Goal: Information Seeking & Learning: Find specific page/section

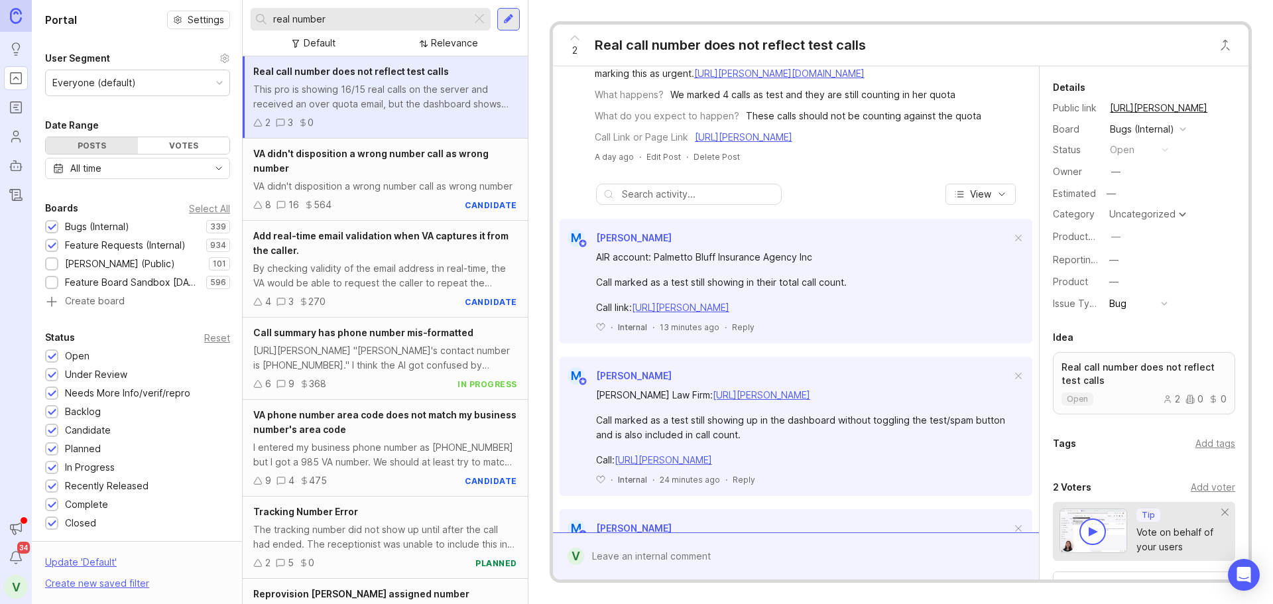
scroll to position [428, 0]
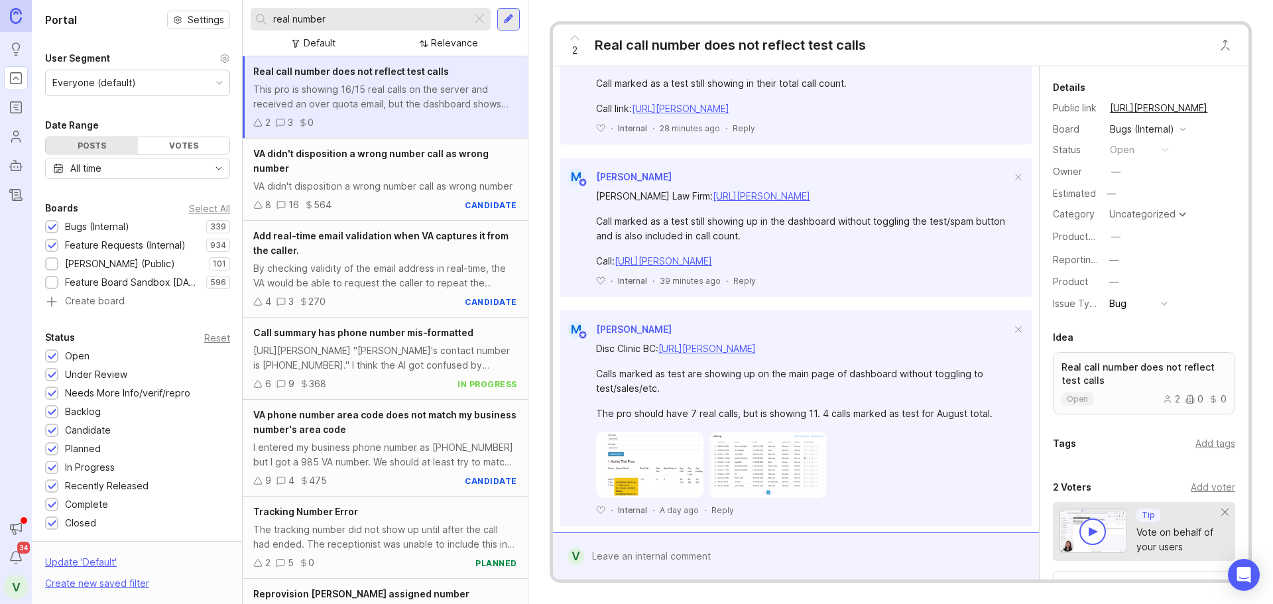
scroll to position [428, 0]
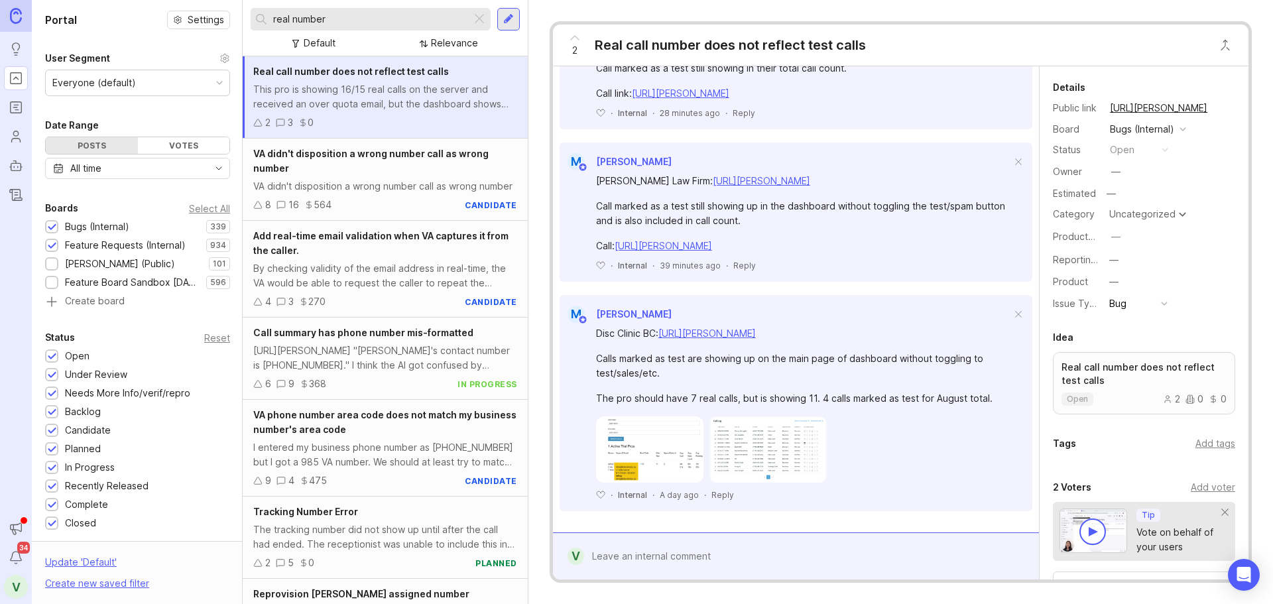
click at [711, 335] on link "[URL][PERSON_NAME]" at bounding box center [706, 333] width 97 height 11
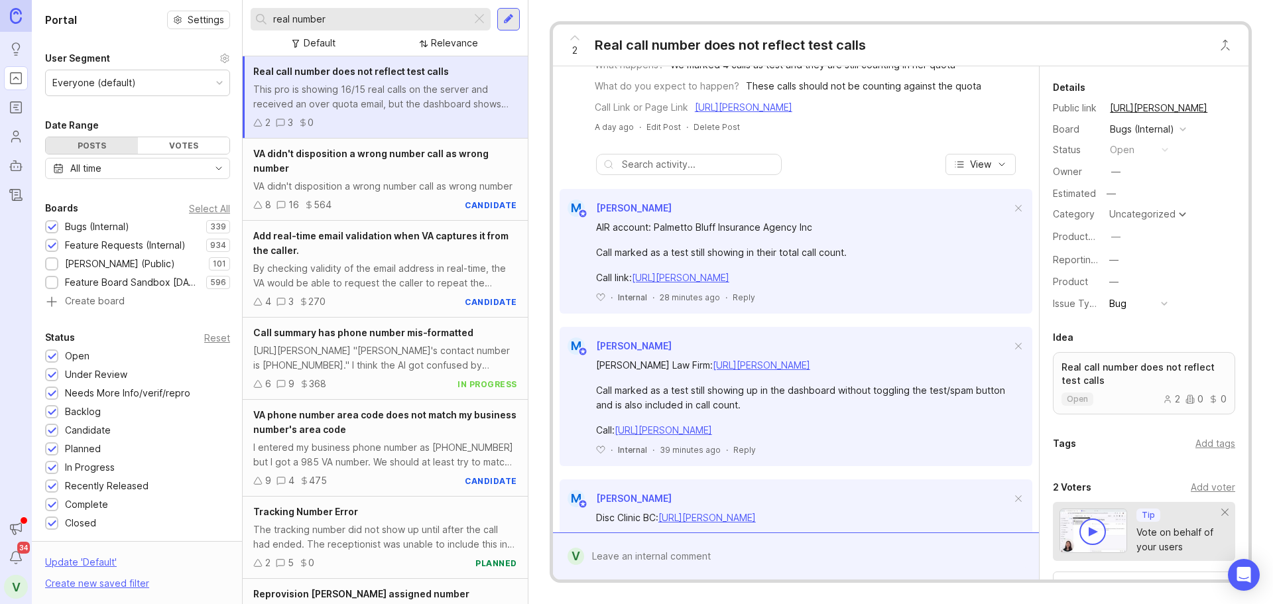
click at [449, 15] on input "real number" at bounding box center [369, 19] width 193 height 15
click at [476, 21] on div at bounding box center [479, 19] width 16 height 17
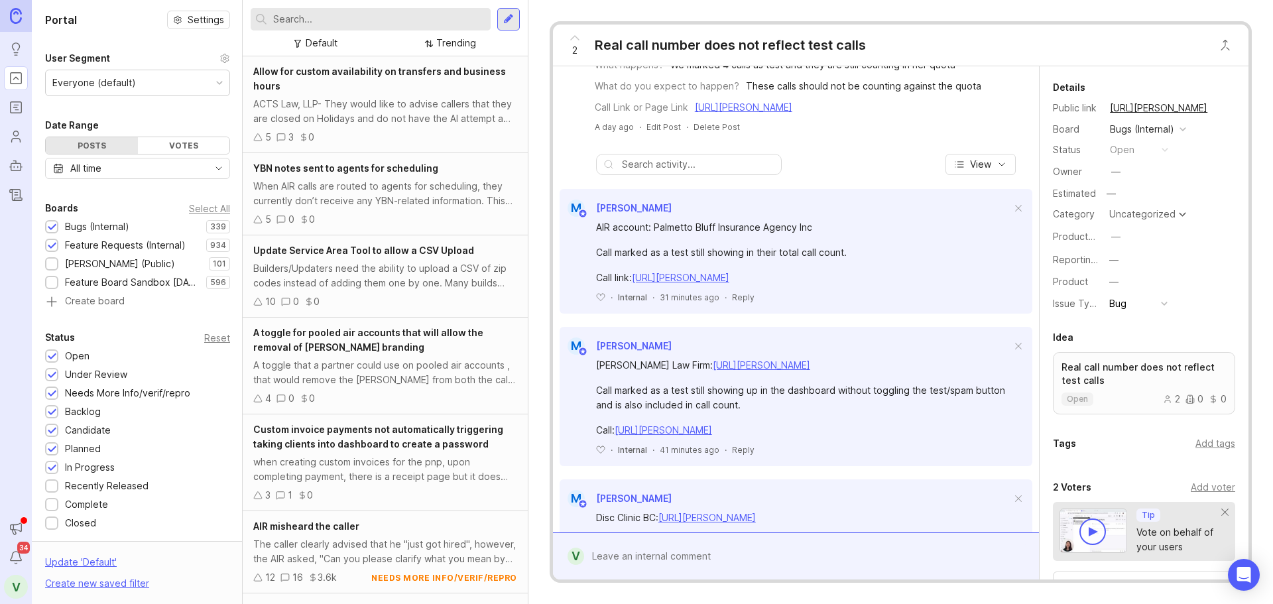
scroll to position [154, 0]
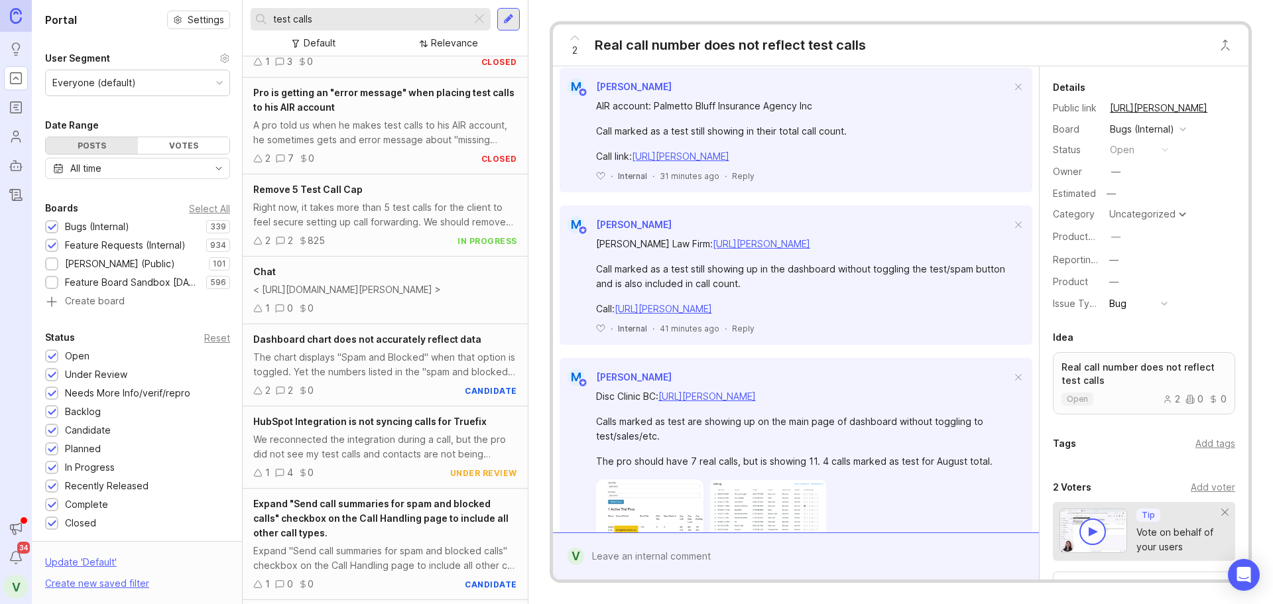
scroll to position [361, 0]
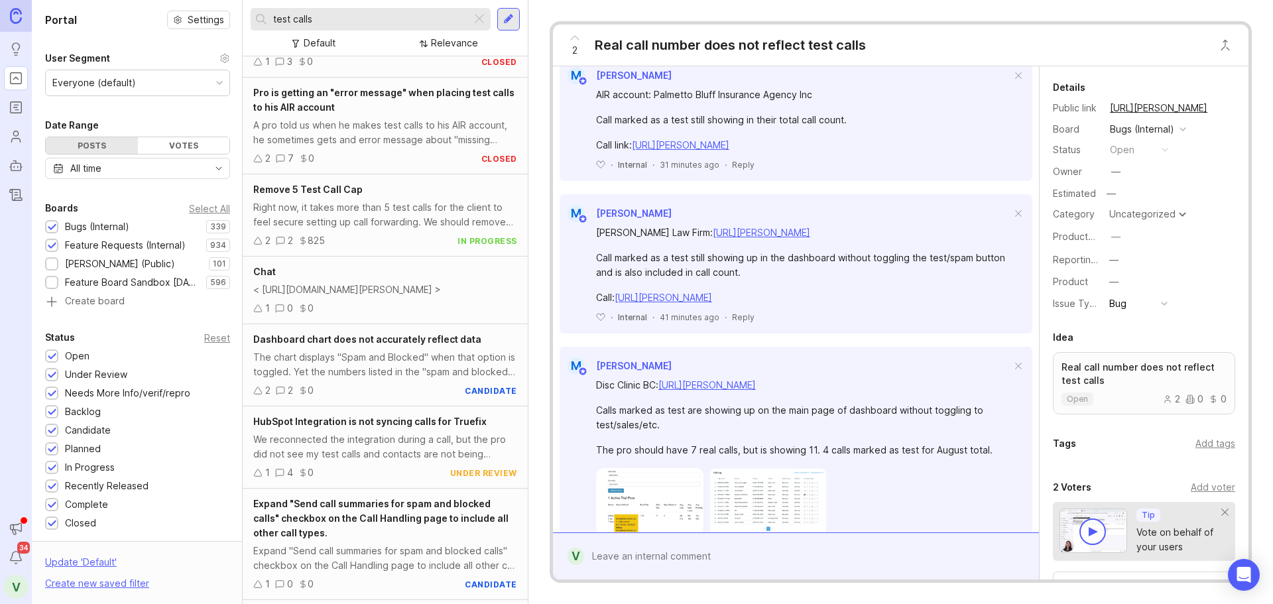
type input "test calls"
click at [713, 238] on link "[URL][PERSON_NAME]" at bounding box center [761, 232] width 97 height 11
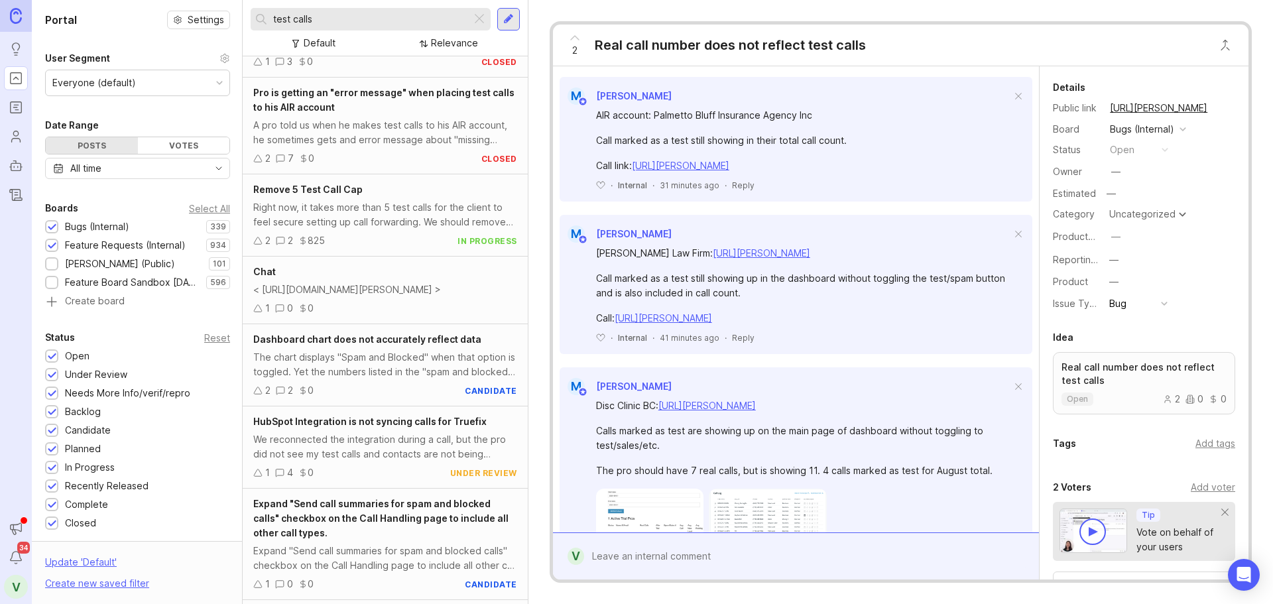
scroll to position [428, 0]
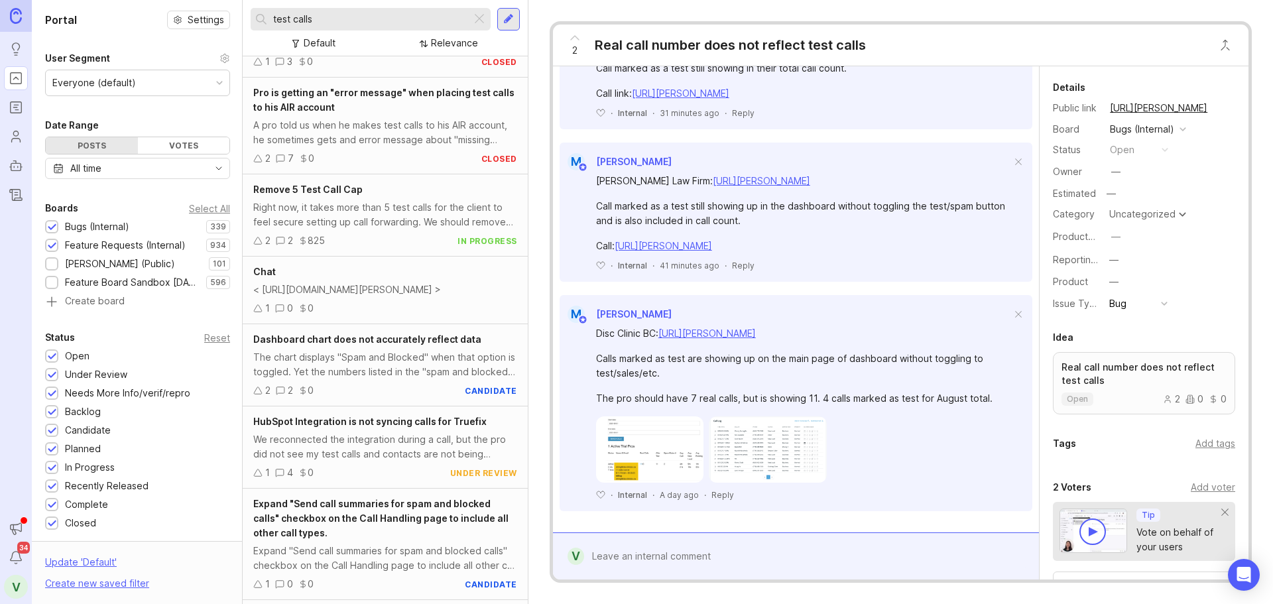
click at [694, 333] on link "[URL][PERSON_NAME]" at bounding box center [706, 333] width 97 height 11
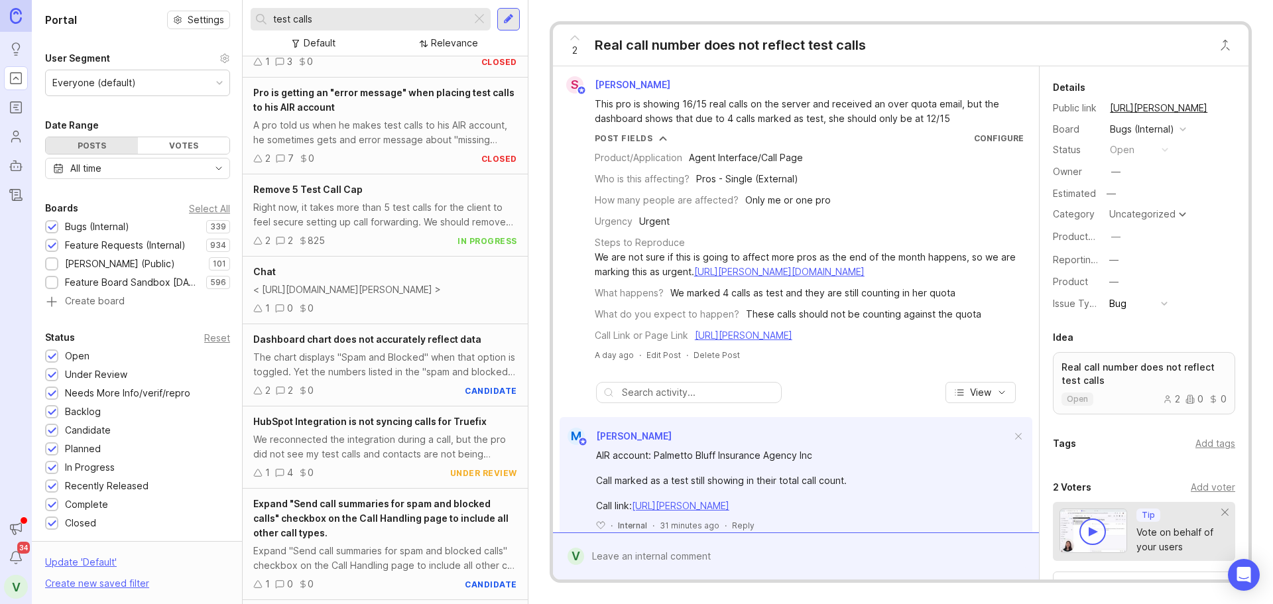
scroll to position [0, 0]
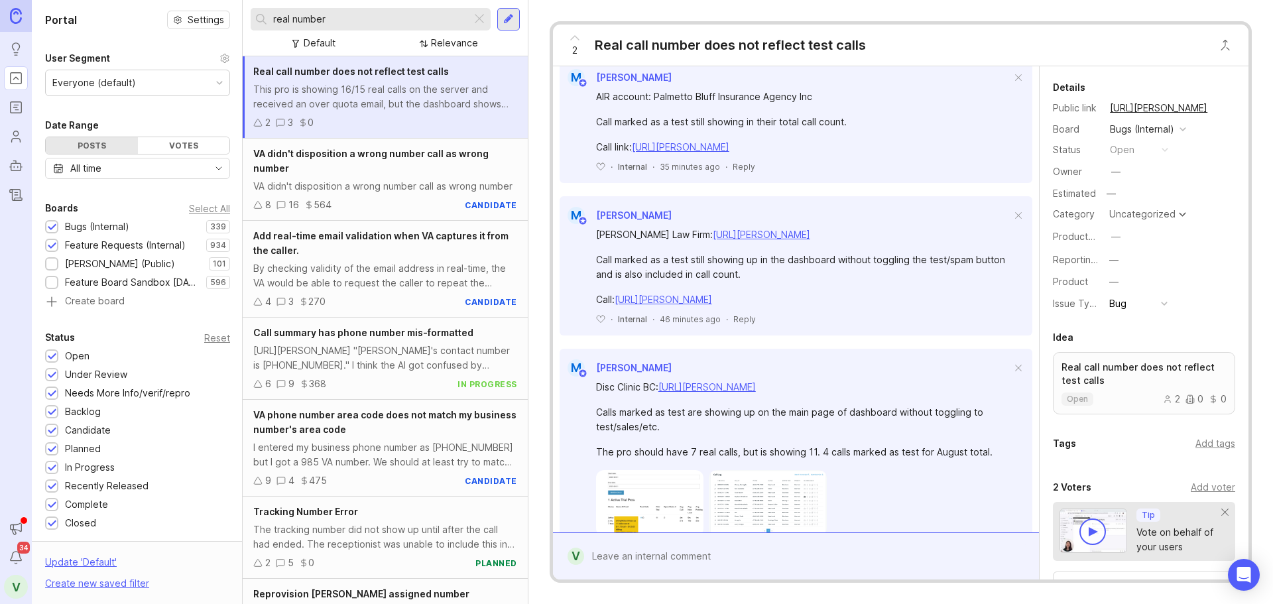
scroll to position [398, 0]
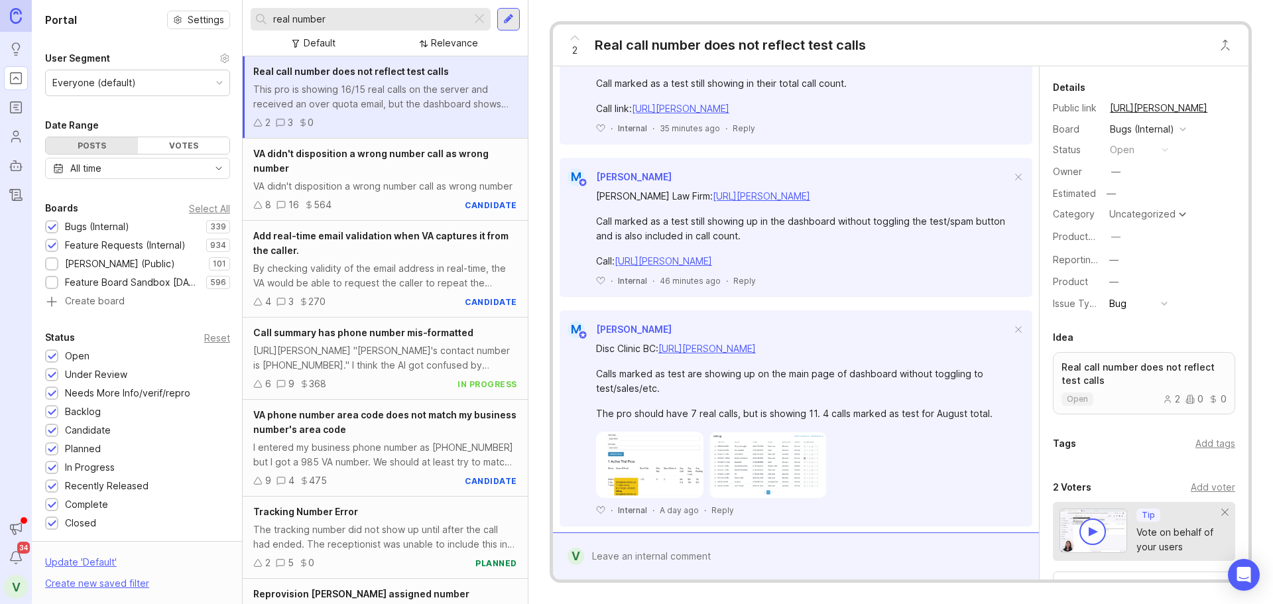
click at [682, 267] on link "[URL][PERSON_NAME]" at bounding box center [663, 260] width 97 height 11
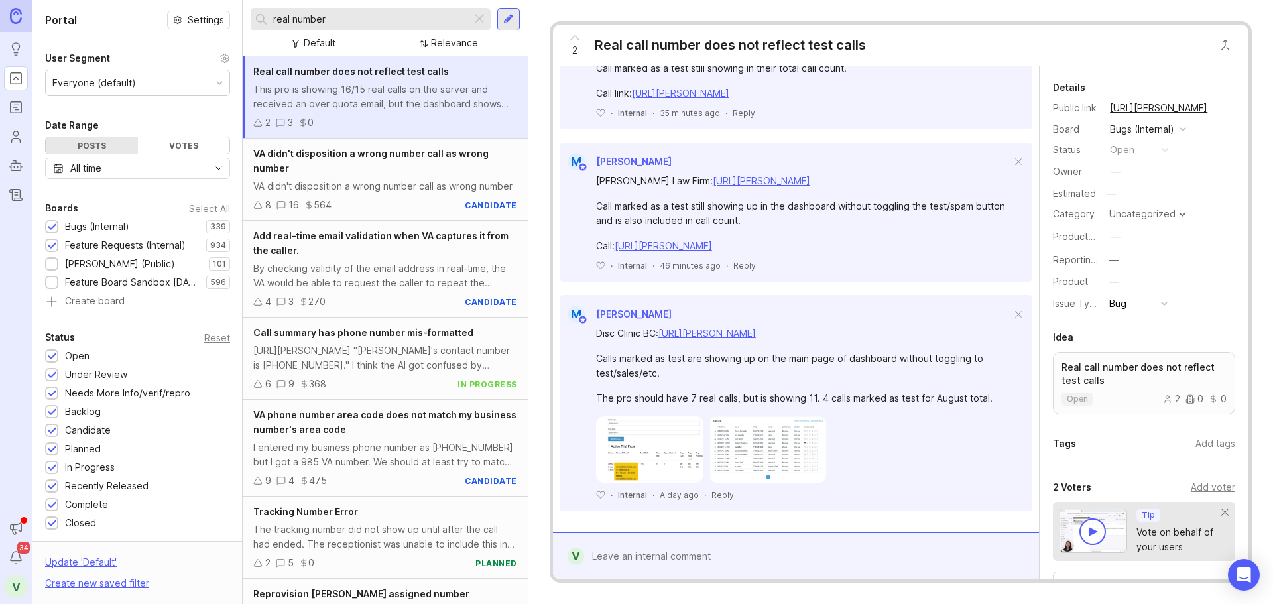
scroll to position [428, 0]
click at [695, 331] on link "[URL][PERSON_NAME]" at bounding box center [706, 333] width 97 height 11
click at [571, 49] on div "2" at bounding box center [574, 45] width 25 height 34
click at [575, 46] on span "2" at bounding box center [574, 50] width 5 height 15
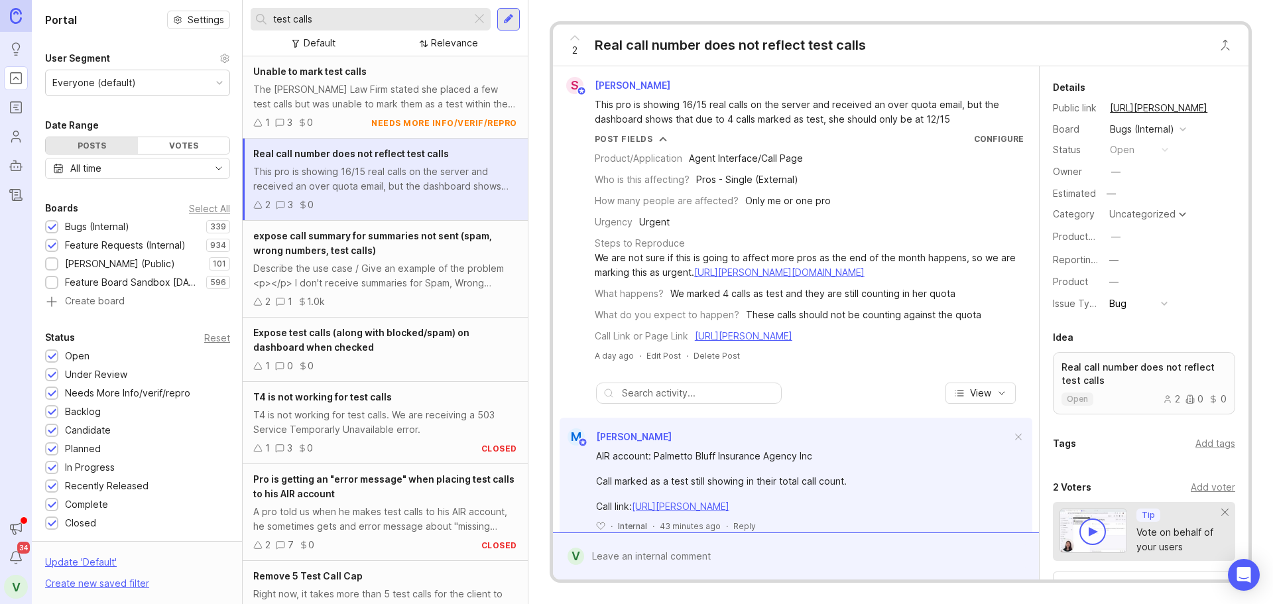
click at [323, 78] on div "Unable to mark test calls" at bounding box center [385, 71] width 264 height 15
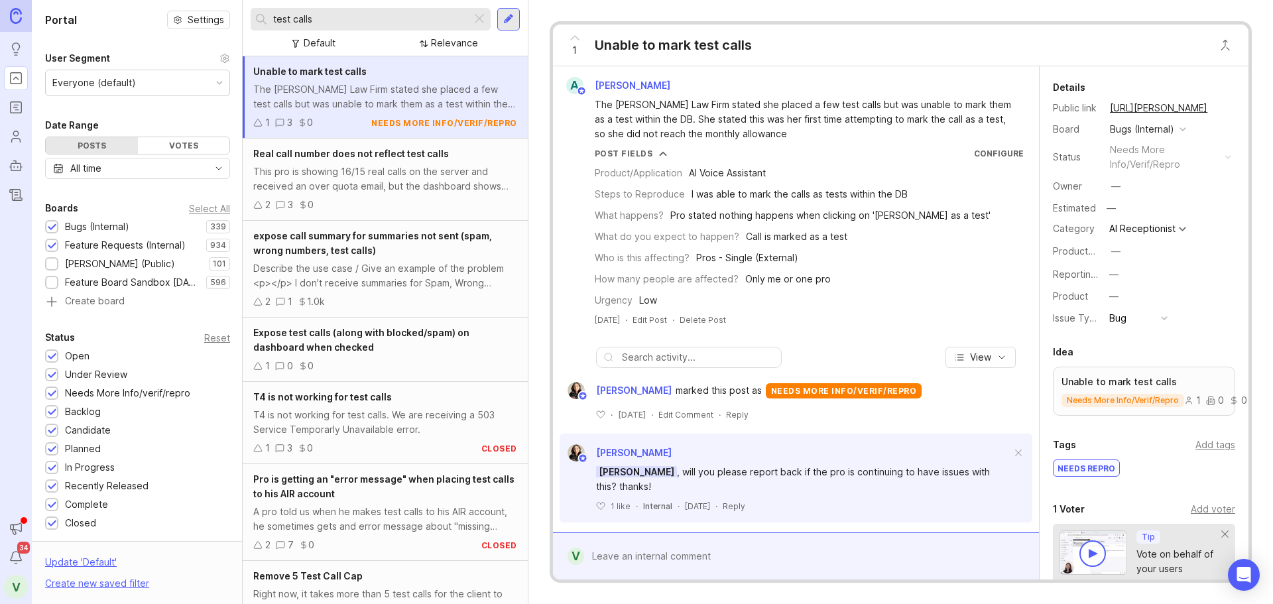
scroll to position [113, 0]
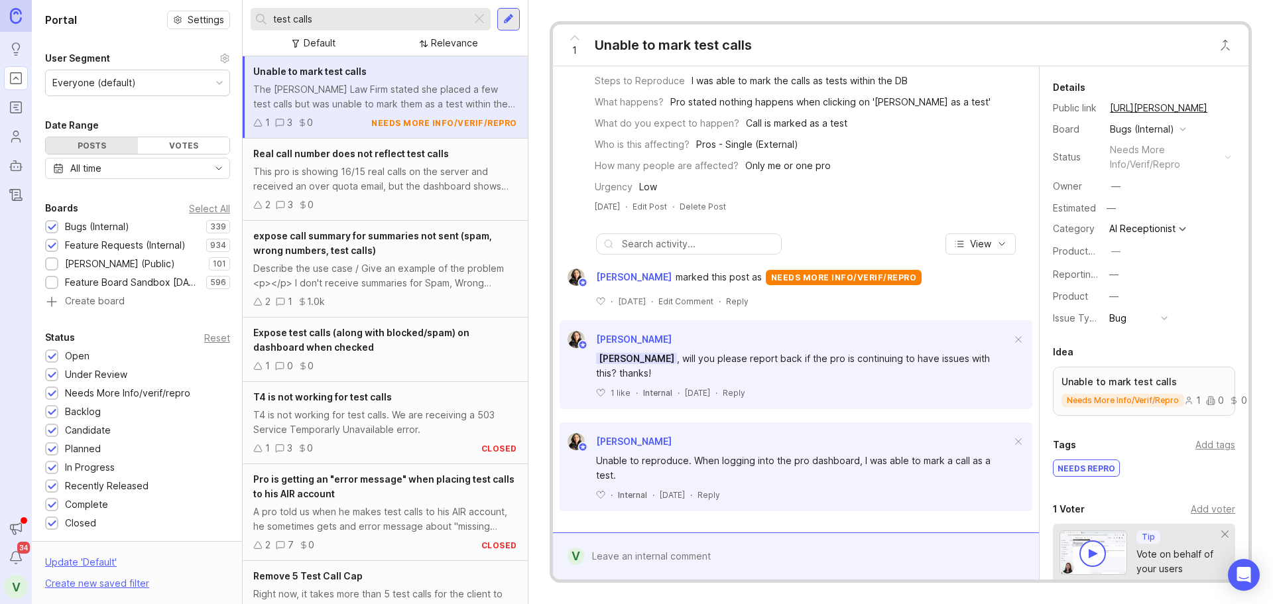
click at [340, 170] on div "This pro is showing 16/15 real calls on the server and received an over quota e…" at bounding box center [385, 178] width 264 height 29
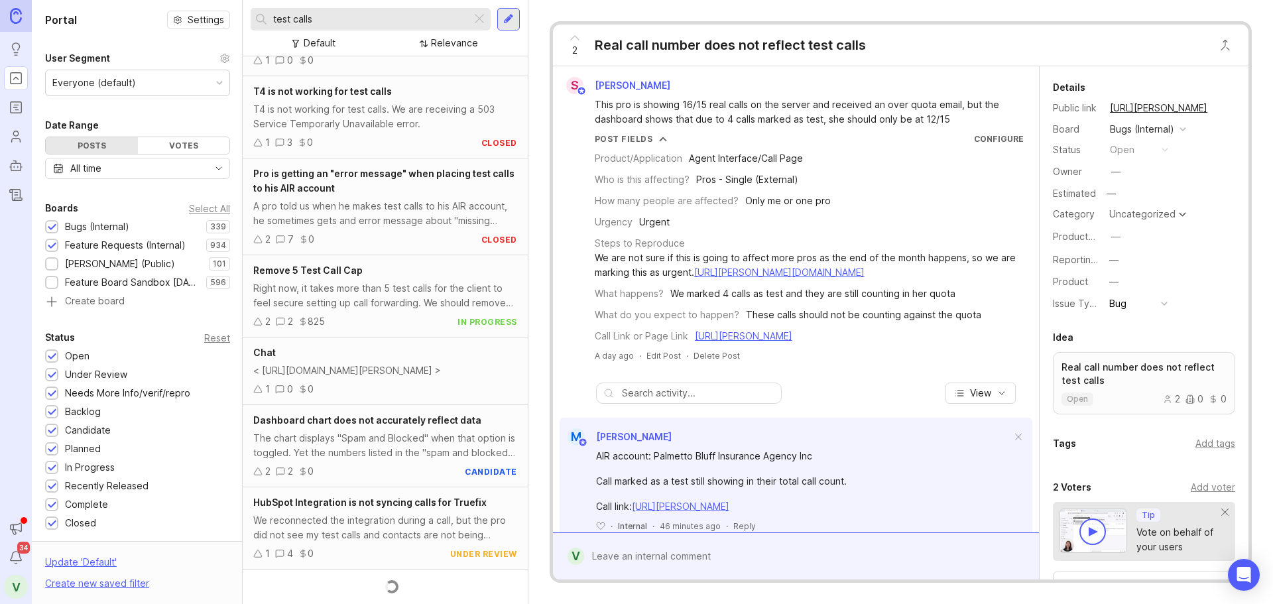
scroll to position [320, 0]
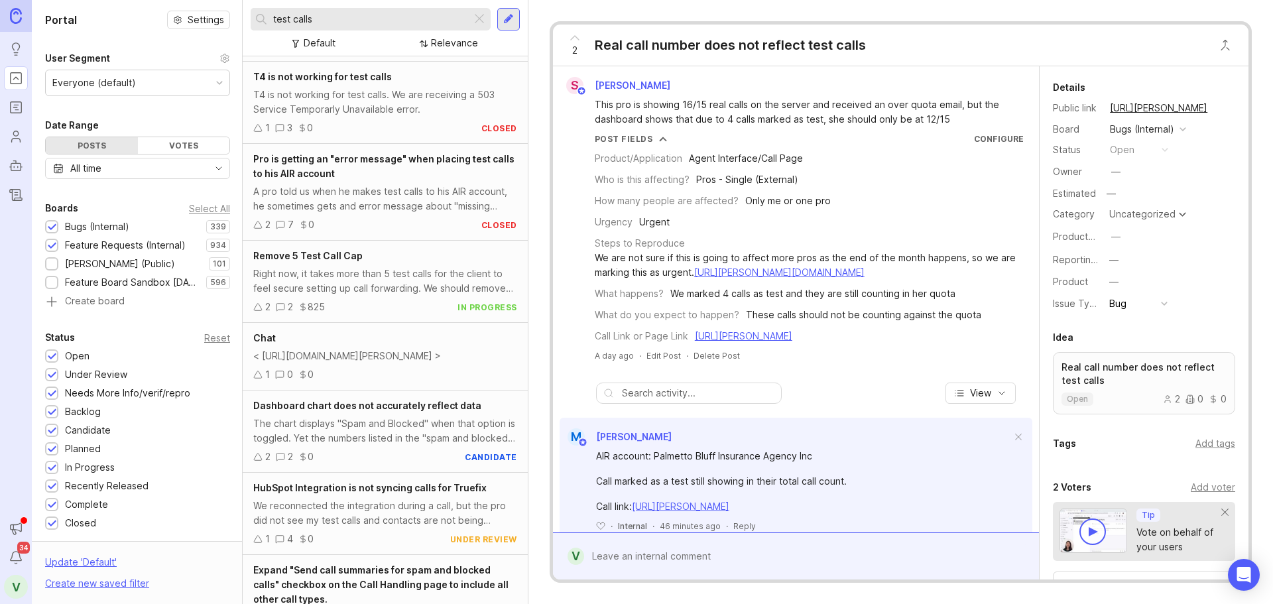
click at [329, 18] on input "test calls" at bounding box center [369, 19] width 193 height 15
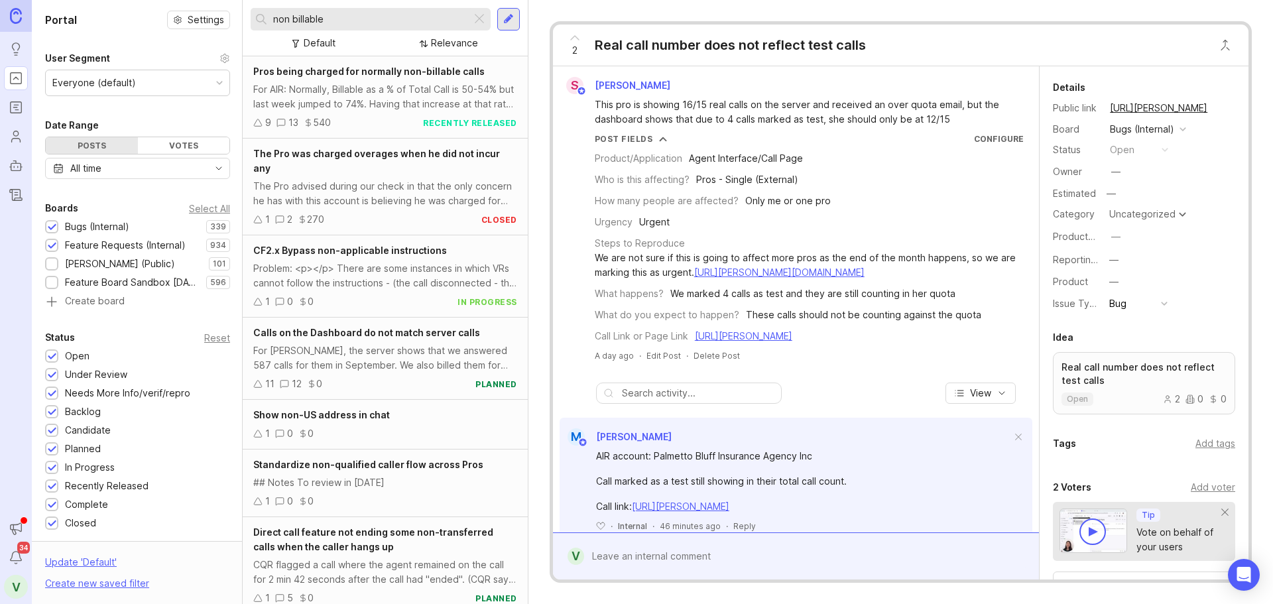
type input "non billable"
click at [345, 98] on div "For AIR: Normally, Billable as a % of Total Call is 50-54% but last week jumped…" at bounding box center [385, 96] width 264 height 29
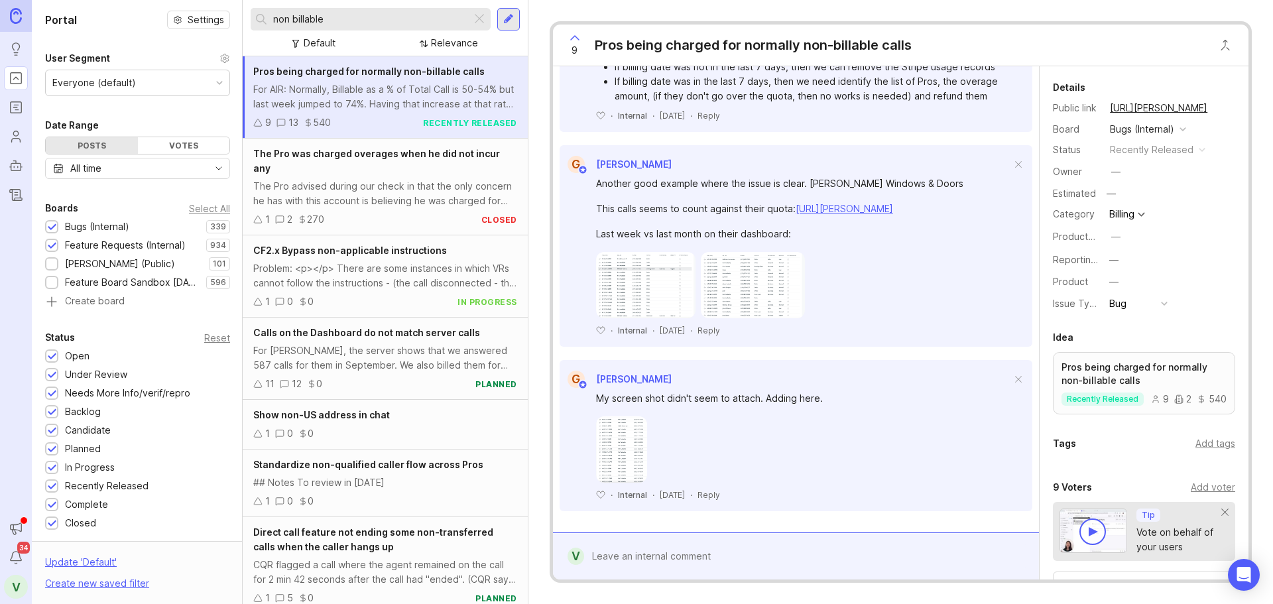
scroll to position [2665, 0]
click at [373, 188] on div "The Pro advised during our check in that the only concern he has with this acco…" at bounding box center [385, 193] width 264 height 29
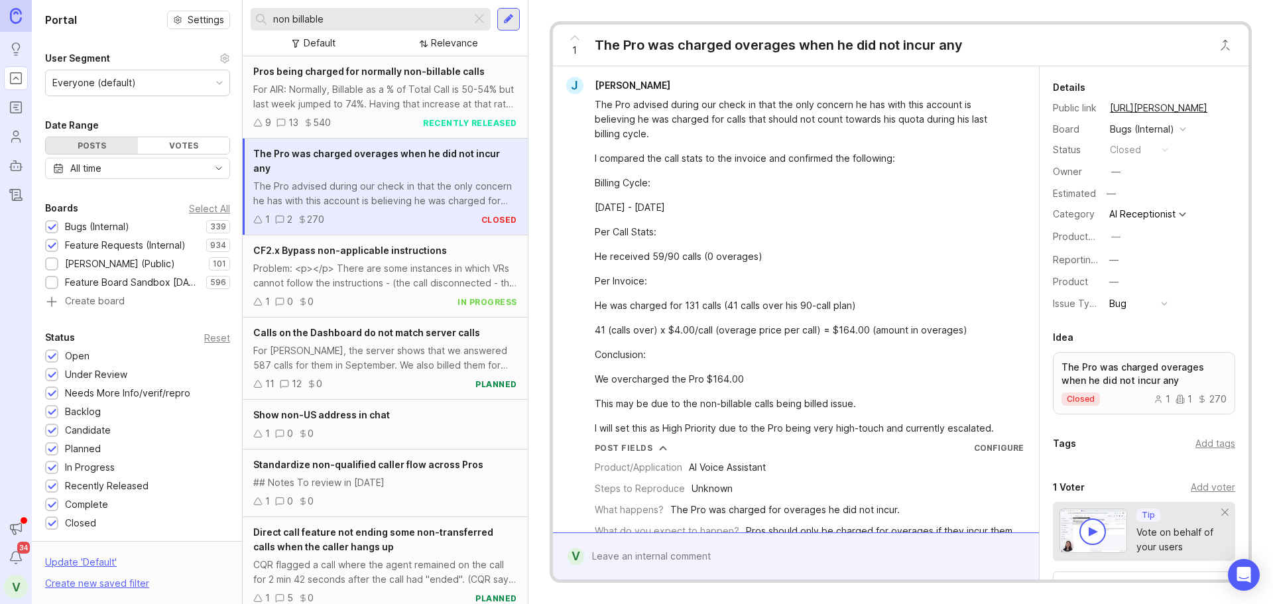
scroll to position [327, 0]
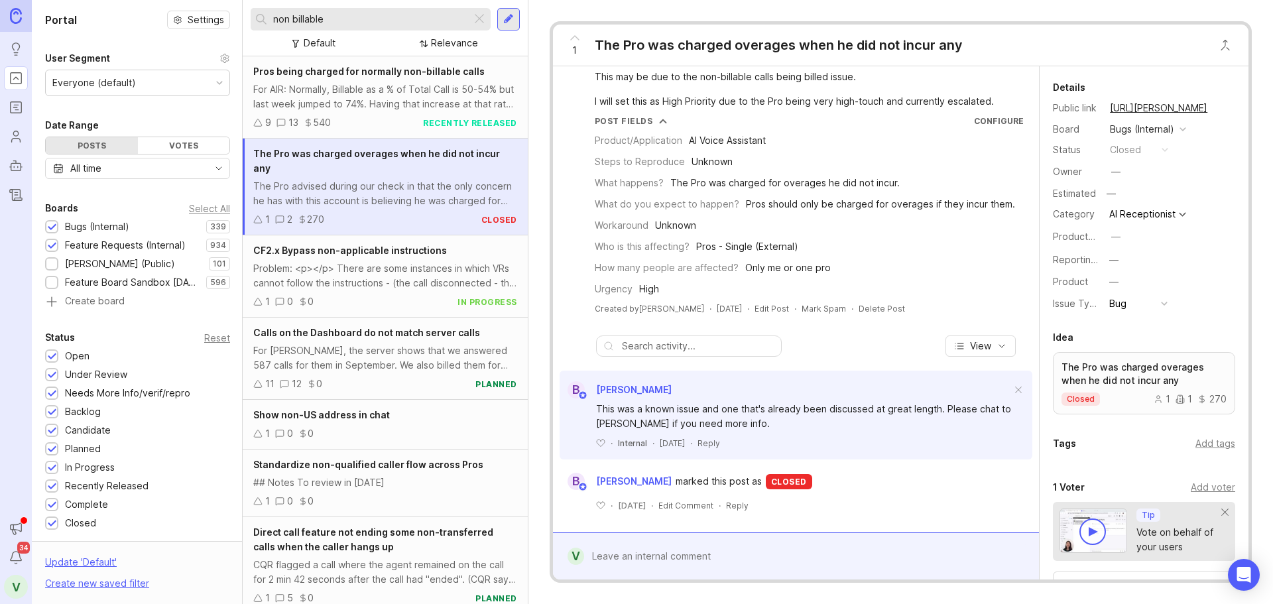
click at [313, 266] on div "Problem: <p></p> There are some instances in which VRs cannot follow the instru…" at bounding box center [385, 275] width 264 height 29
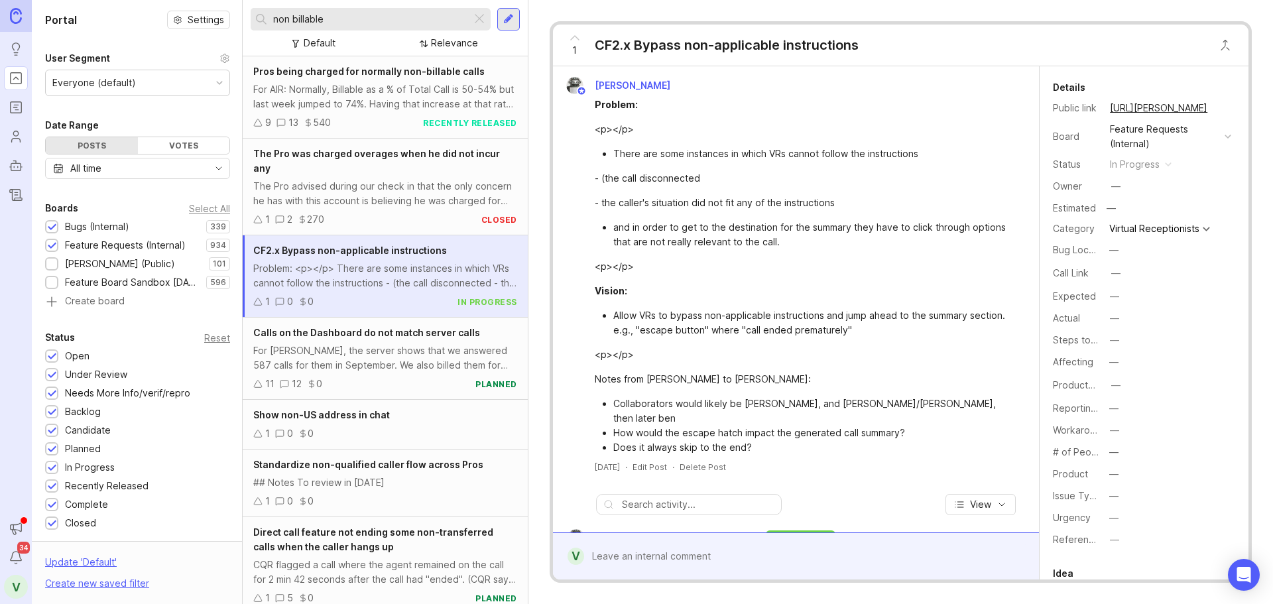
click at [364, 355] on div "For [PERSON_NAME], the server shows that we answered 587 calls for them in Sept…" at bounding box center [385, 357] width 264 height 29
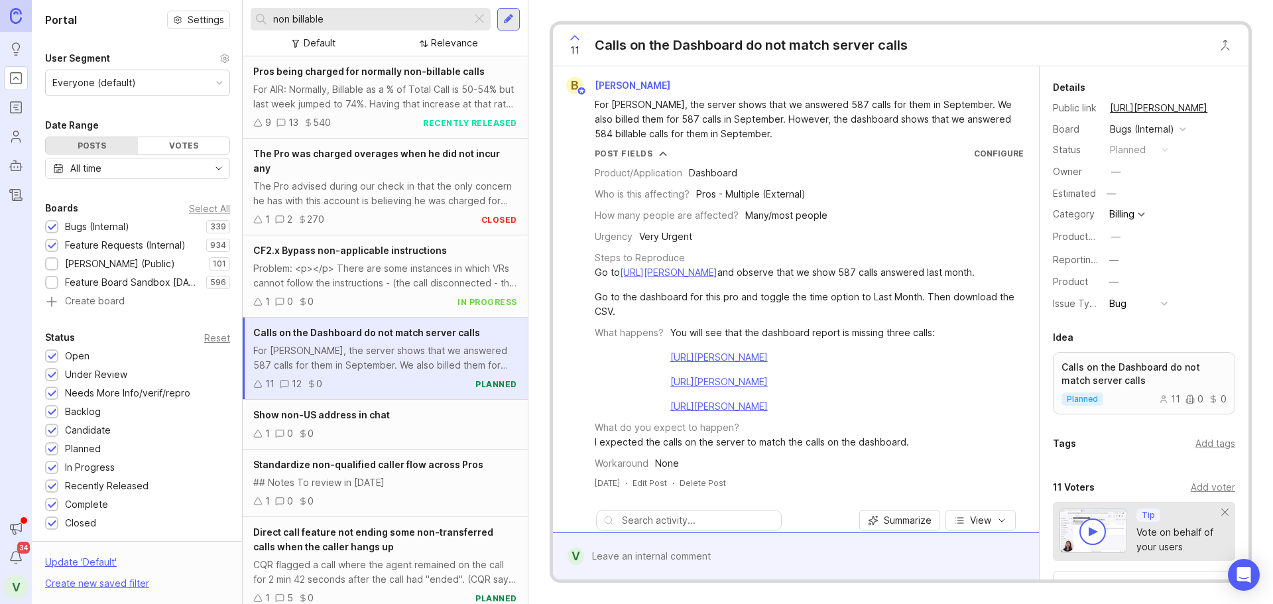
click at [347, 86] on div "For AIR: Normally, Billable as a % of Total Call is 50-54% but last week jumped…" at bounding box center [385, 96] width 264 height 29
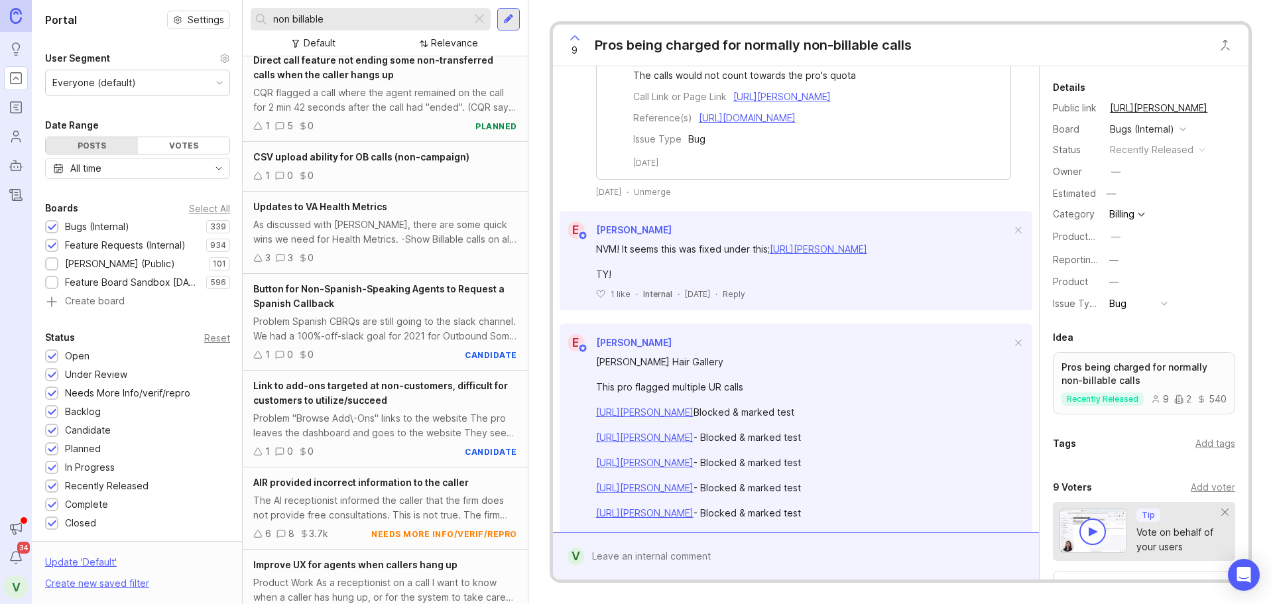
scroll to position [870, 0]
